Goal: Navigation & Orientation: Go to known website

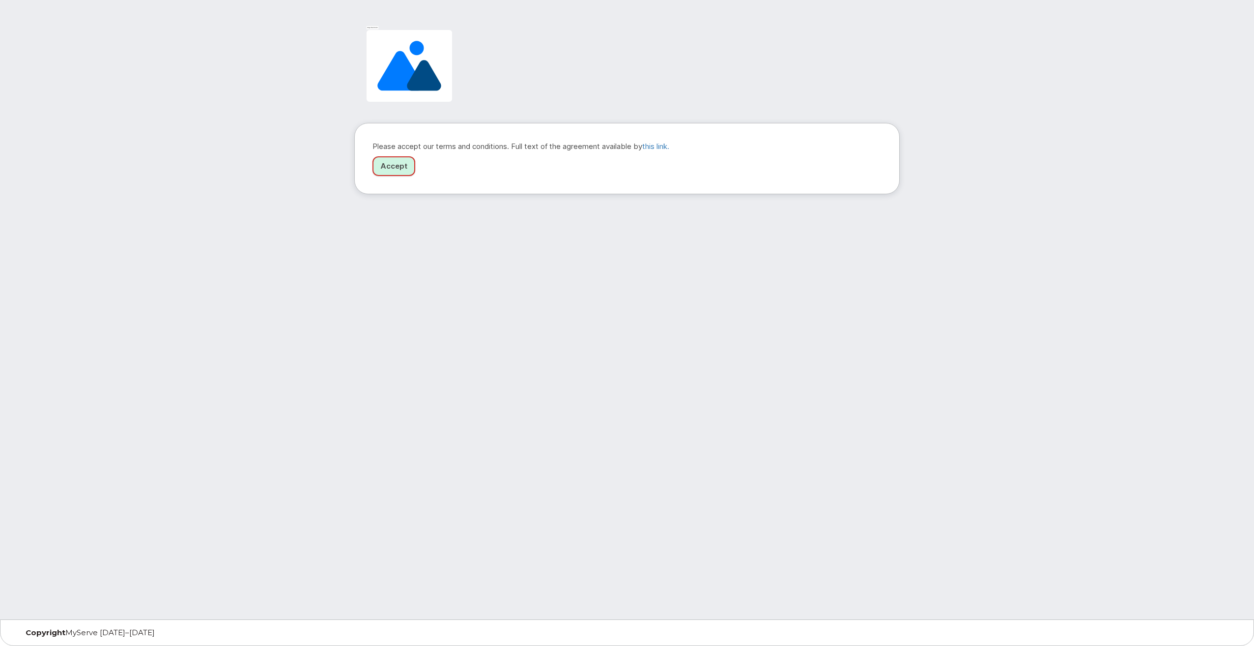
click at [404, 170] on link "Accept" at bounding box center [394, 166] width 43 height 20
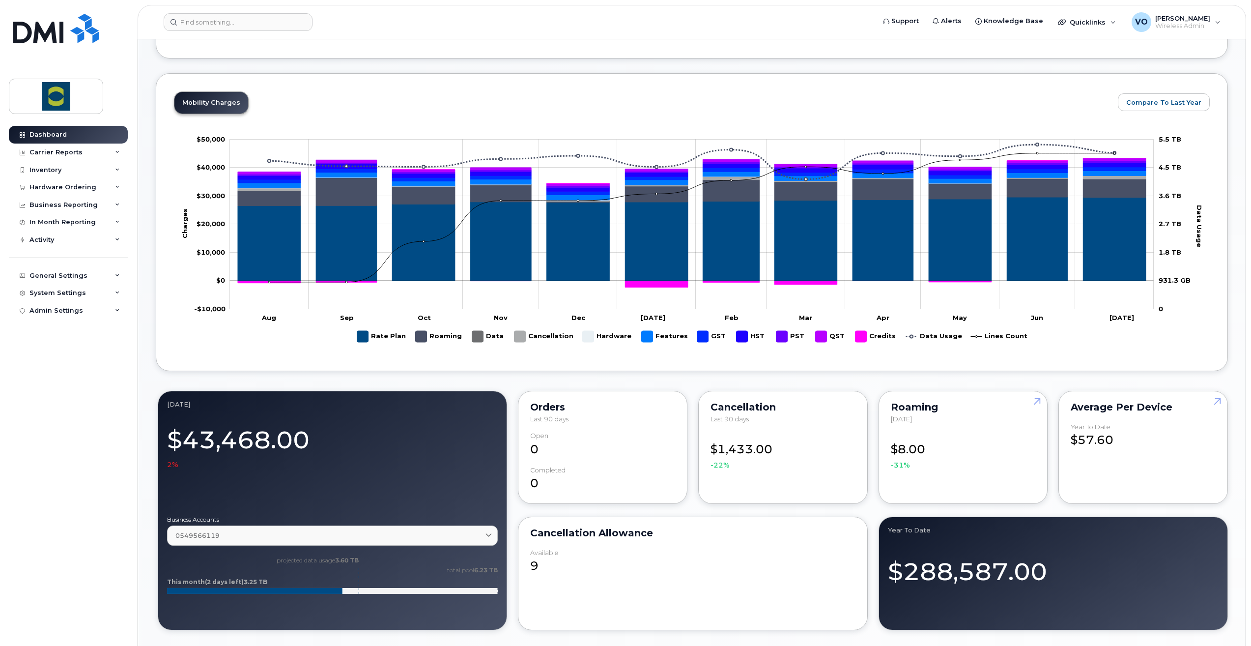
scroll to position [254, 0]
